Goal: Task Accomplishment & Management: Manage account settings

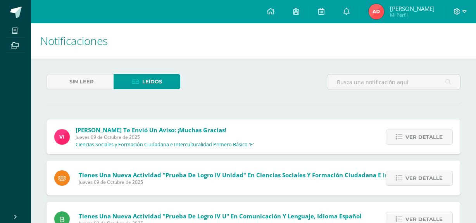
scroll to position [1503, 0]
click at [94, 85] on link "Sin leer" at bounding box center [79, 81] width 67 height 15
